Goal: Transaction & Acquisition: Obtain resource

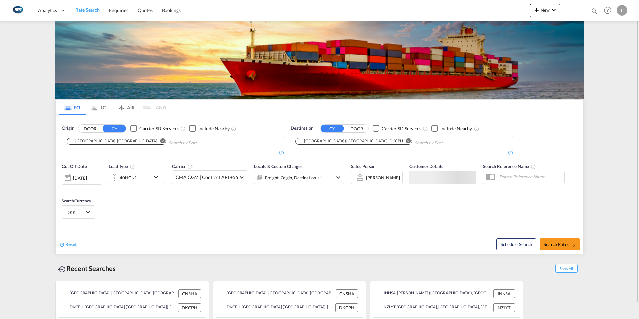
click at [98, 142] on div "[GEOGRAPHIC_DATA], [GEOGRAPHIC_DATA]" at bounding box center [113, 141] width 88 height 6
drag, startPoint x: 114, startPoint y: 141, endPoint x: 107, endPoint y: 141, distance: 7.3
click at [160, 140] on md-icon "Remove" at bounding box center [162, 140] width 5 height 5
click at [93, 140] on input "port kel" at bounding box center [97, 143] width 63 height 11
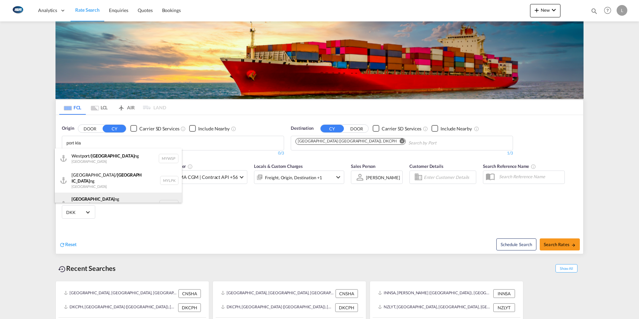
scroll to position [6, 0]
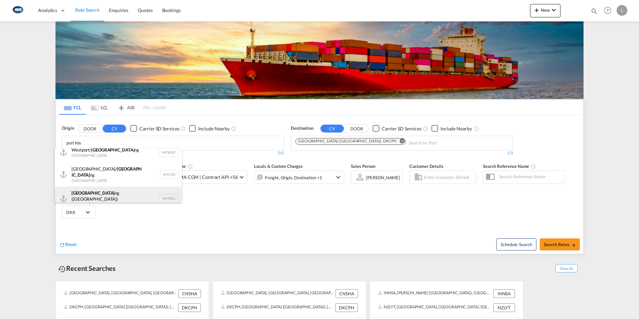
type input "port kla"
click at [112, 189] on div "Port Kla ng ([GEOGRAPHIC_DATA]) [GEOGRAPHIC_DATA] MYPKG" at bounding box center [118, 198] width 127 height 24
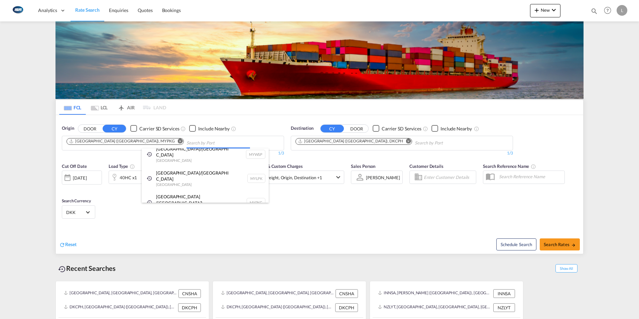
scroll to position [0, 0]
click at [406, 142] on md-icon "Remove" at bounding box center [408, 140] width 5 height 5
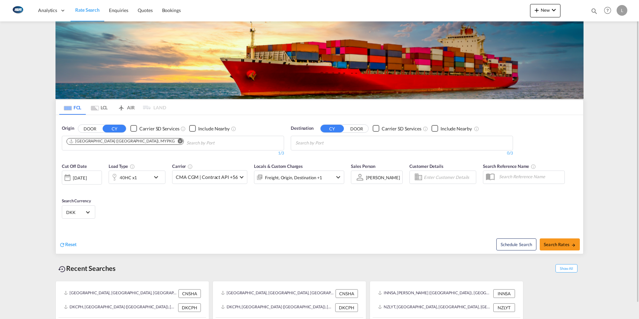
click at [324, 139] on body "Analytics Dashboard Rate Search Enquiries Quotes Bookings" at bounding box center [319, 159] width 639 height 319
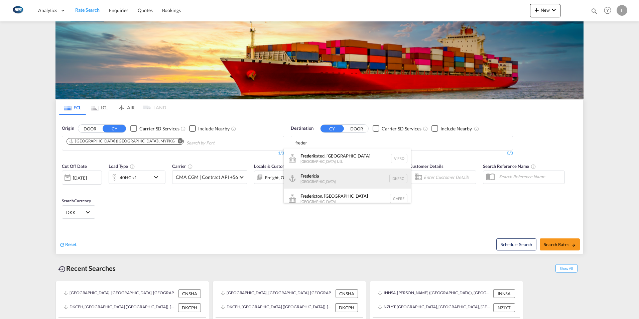
type input "freder"
drag, startPoint x: 317, startPoint y: 180, endPoint x: 348, endPoint y: 179, distance: 30.8
click at [317, 180] on div "Freder icia [GEOGRAPHIC_DATA] DKFRC" at bounding box center [347, 178] width 127 height 20
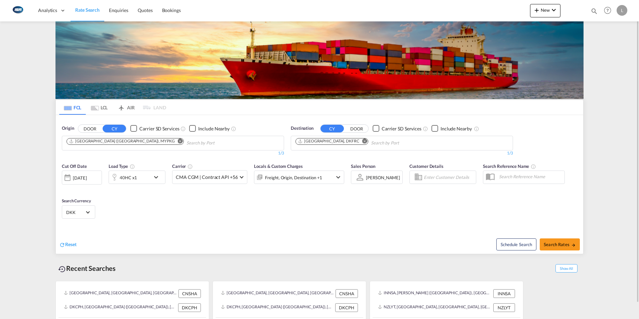
click at [86, 175] on div "[DATE]" at bounding box center [80, 178] width 14 height 6
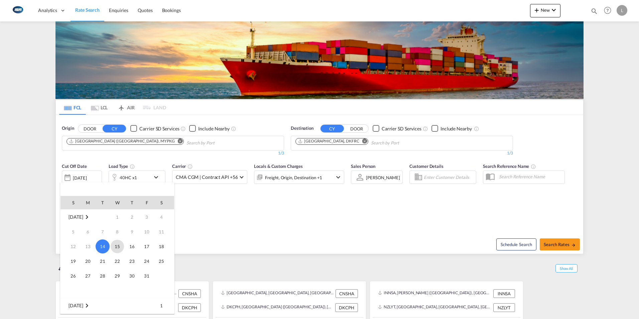
click at [117, 242] on span "15" at bounding box center [117, 245] width 13 height 13
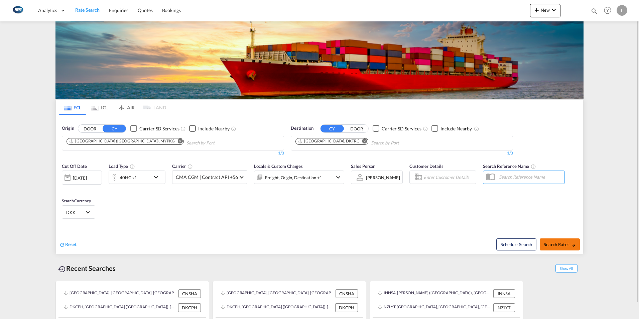
click at [552, 244] on span "Search Rates" at bounding box center [559, 243] width 32 height 5
type input "MYPKG to DKFRC / [DATE]"
